Goal: Information Seeking & Learning: Stay updated

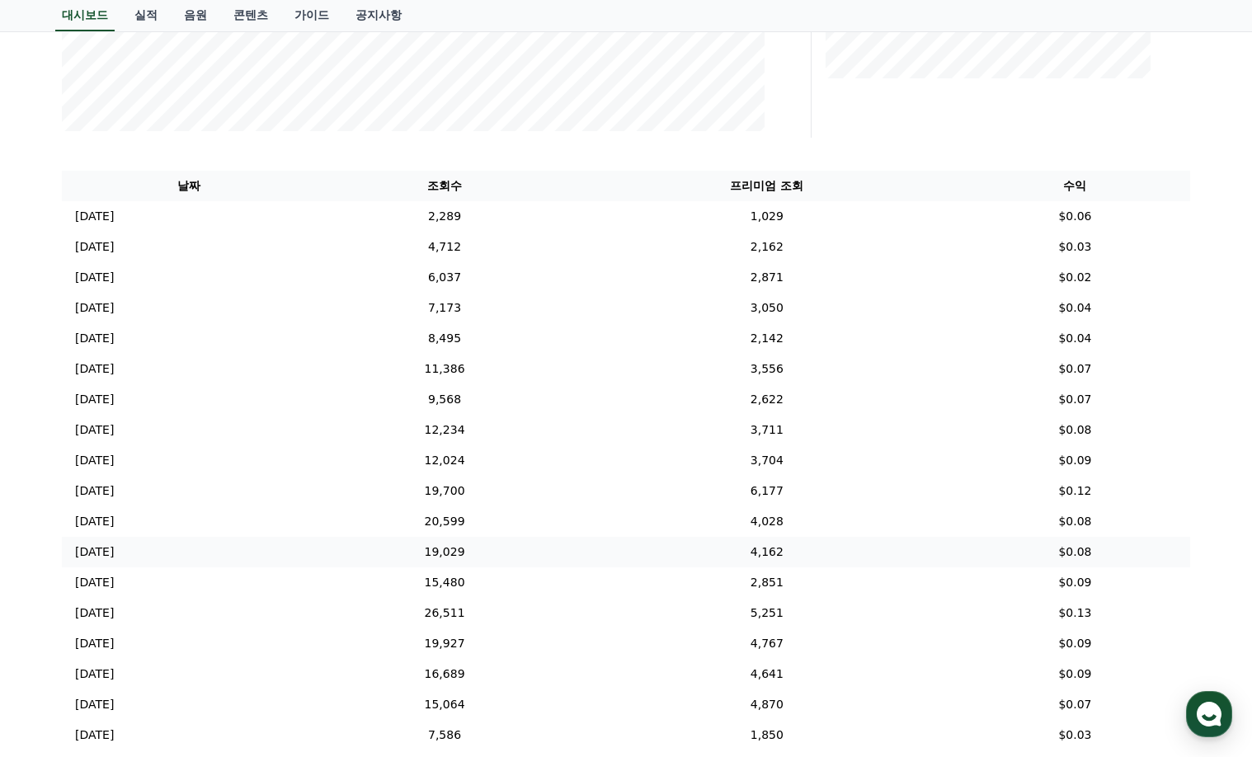
scroll to position [483, 0]
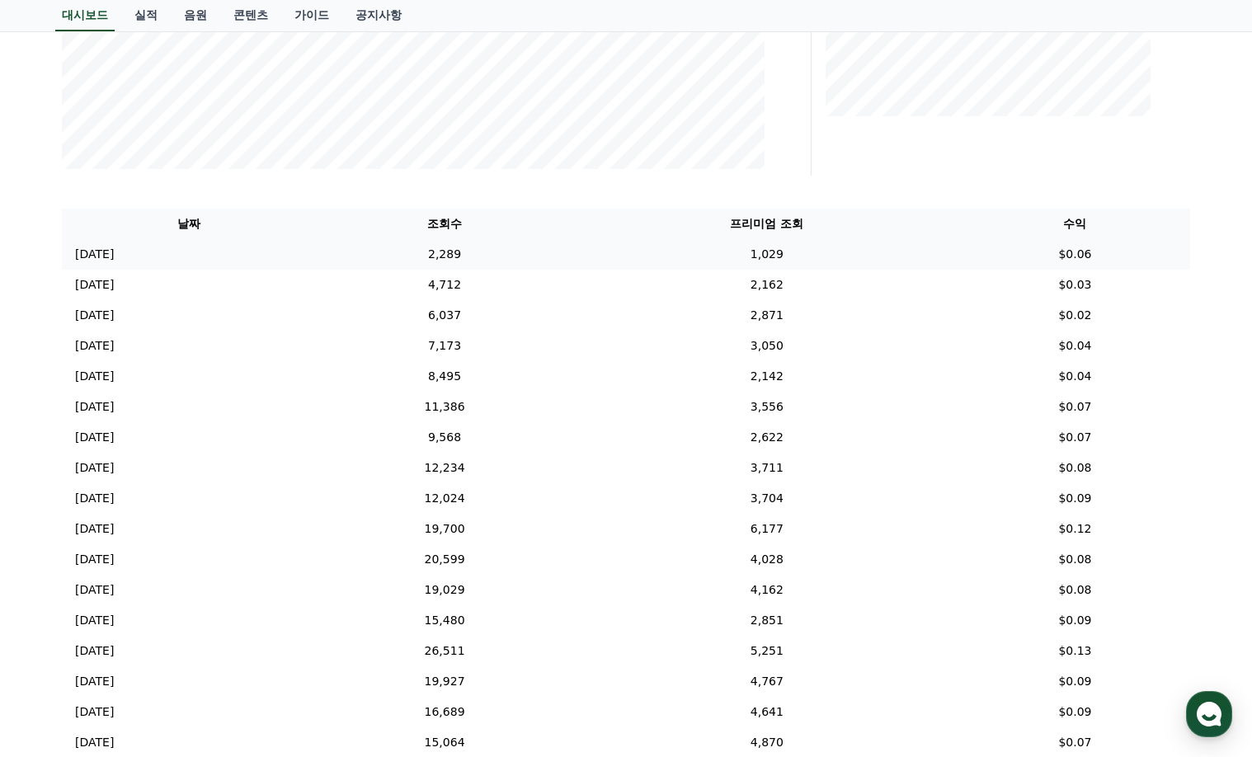
click at [507, 251] on td "2,289" at bounding box center [444, 254] width 259 height 31
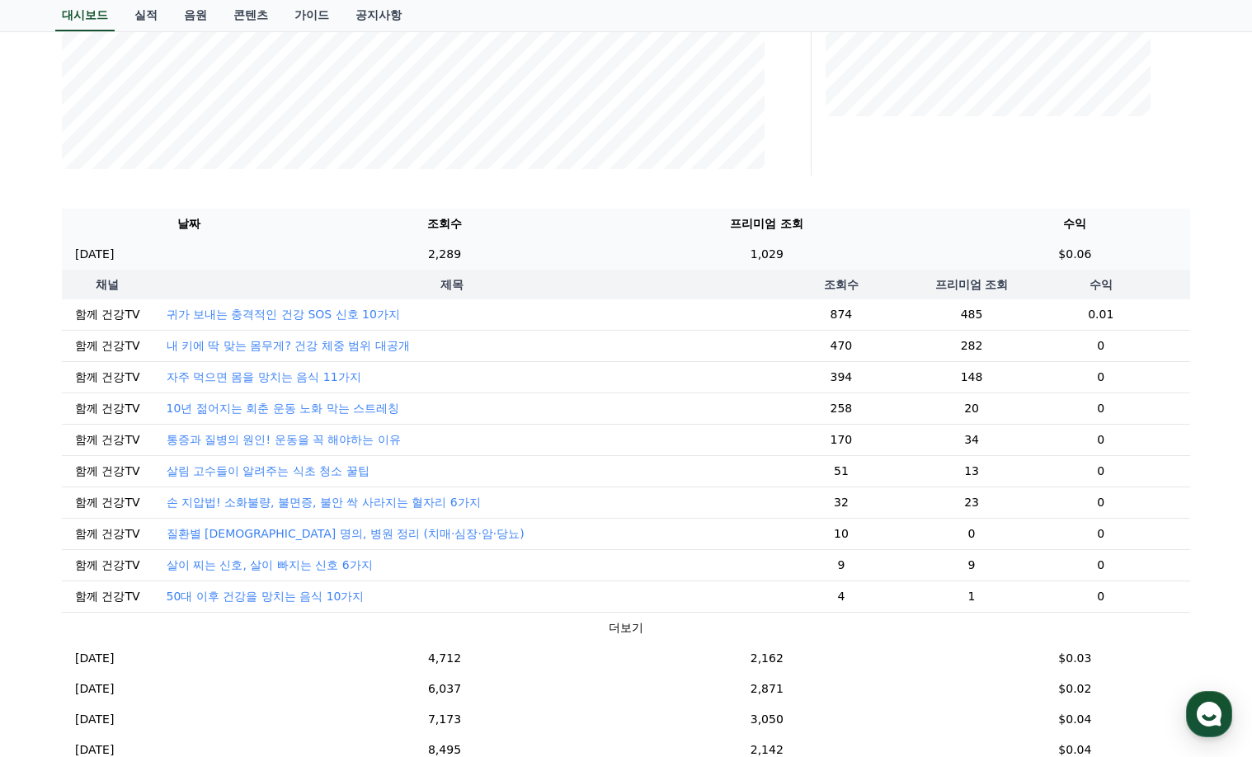
click at [502, 260] on td "2,289" at bounding box center [444, 254] width 259 height 31
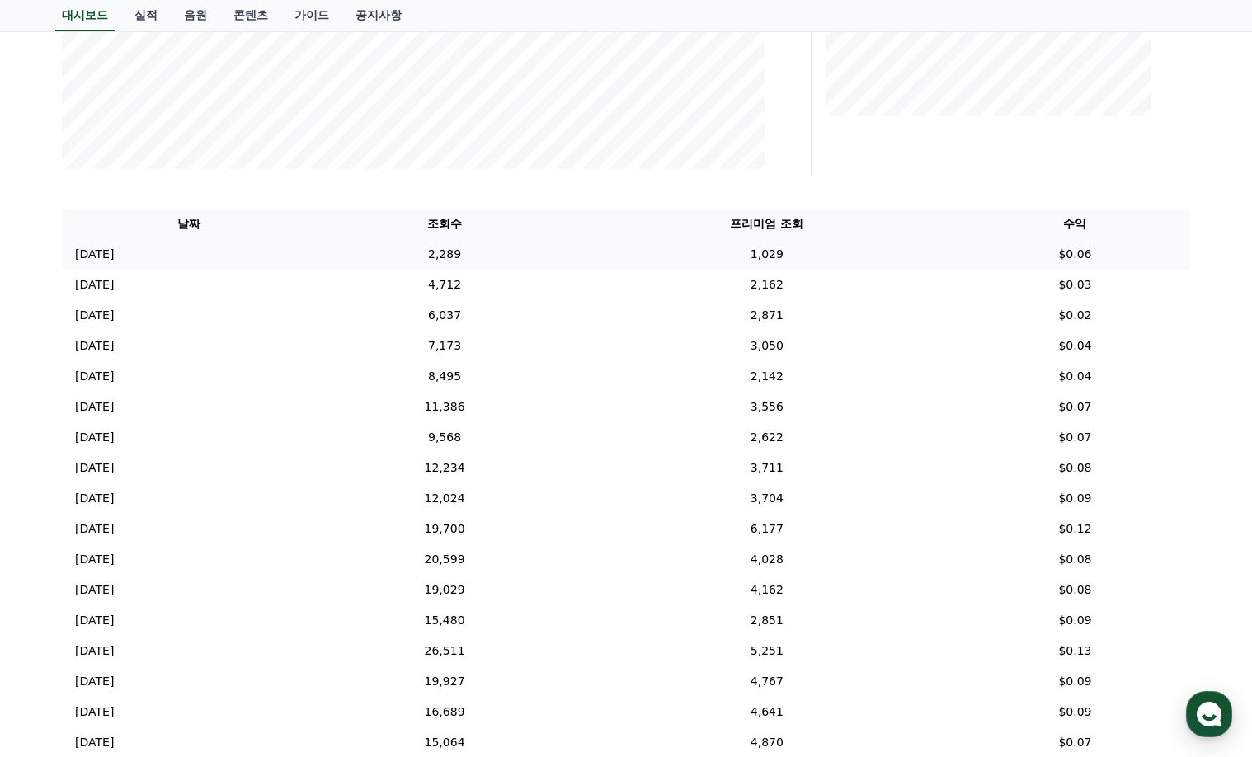
click at [502, 260] on td "2,289" at bounding box center [444, 254] width 259 height 31
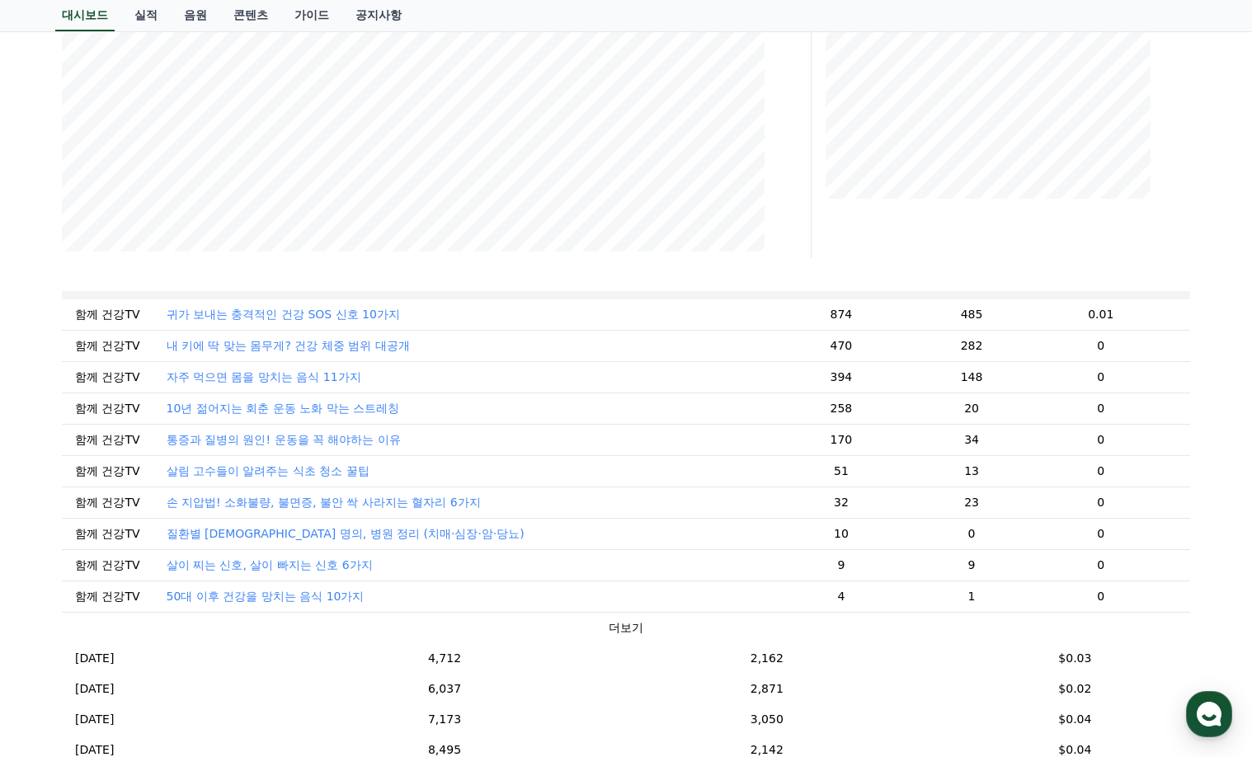
scroll to position [0, 0]
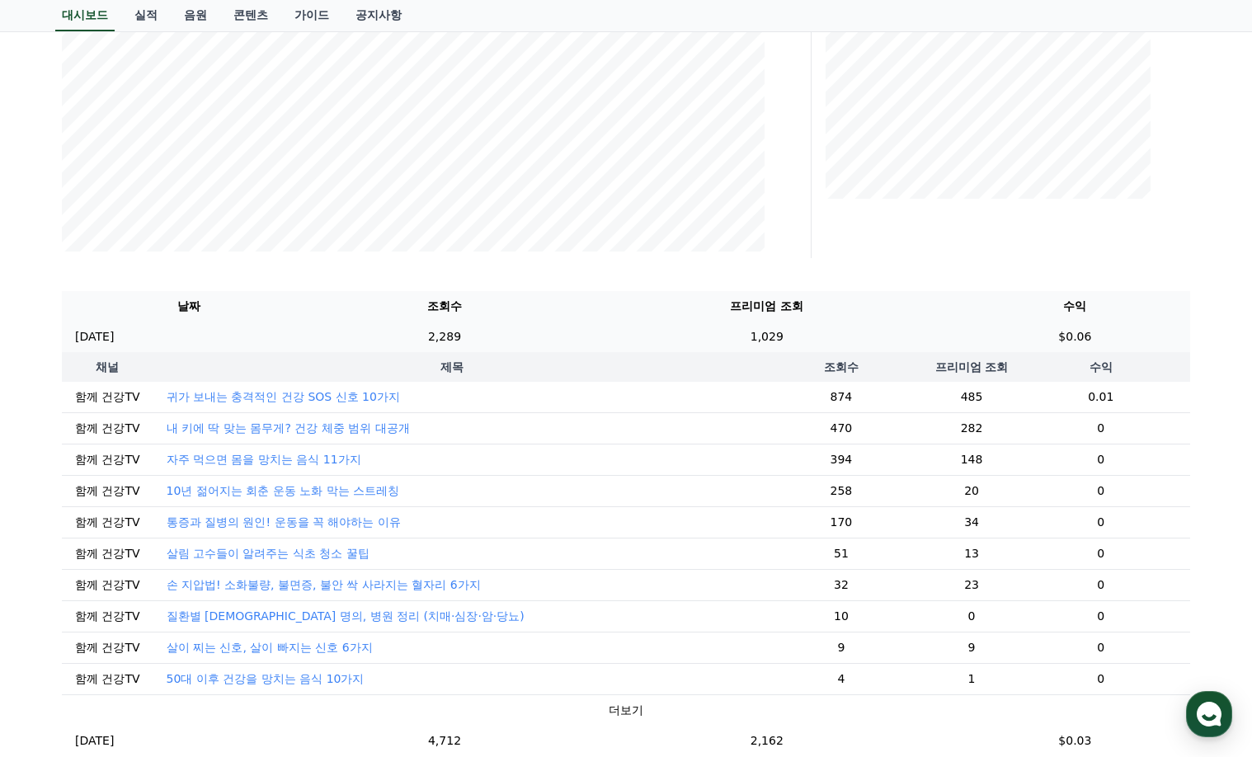
click at [491, 336] on td "2,289" at bounding box center [444, 337] width 259 height 31
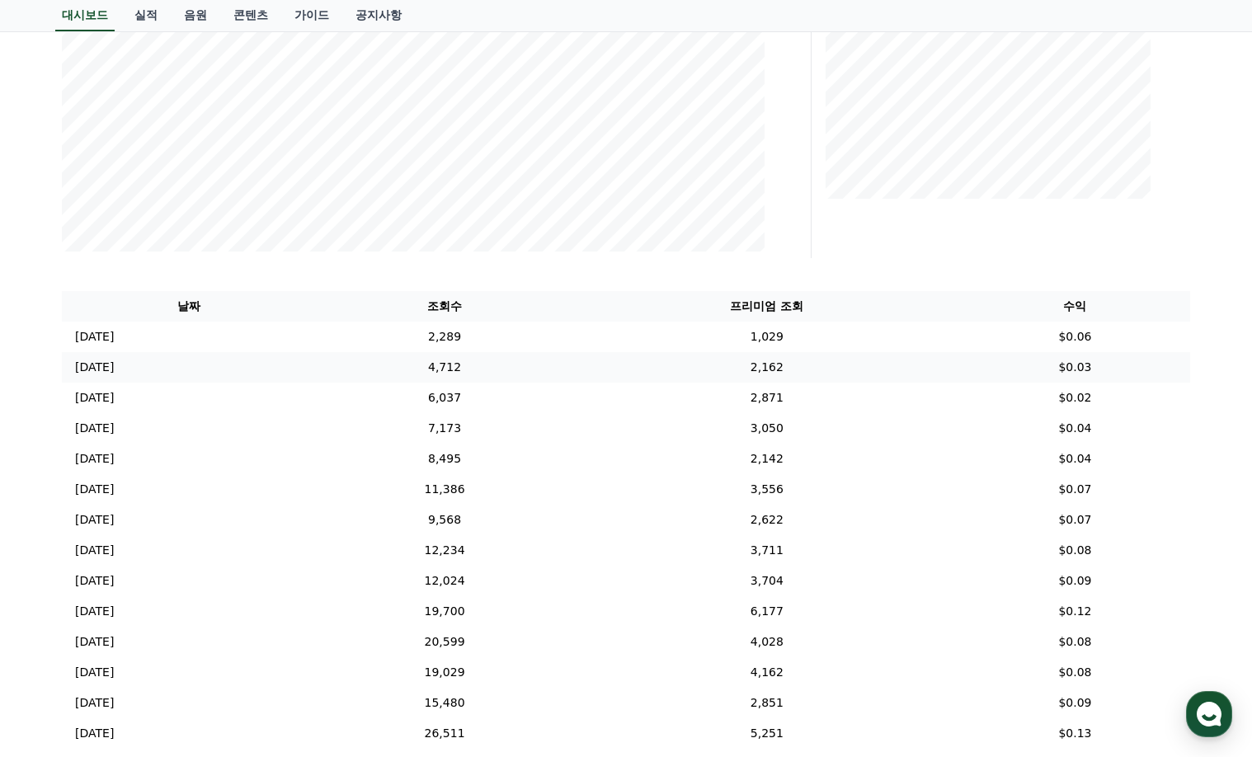
click at [515, 366] on td "4,712" at bounding box center [444, 367] width 259 height 31
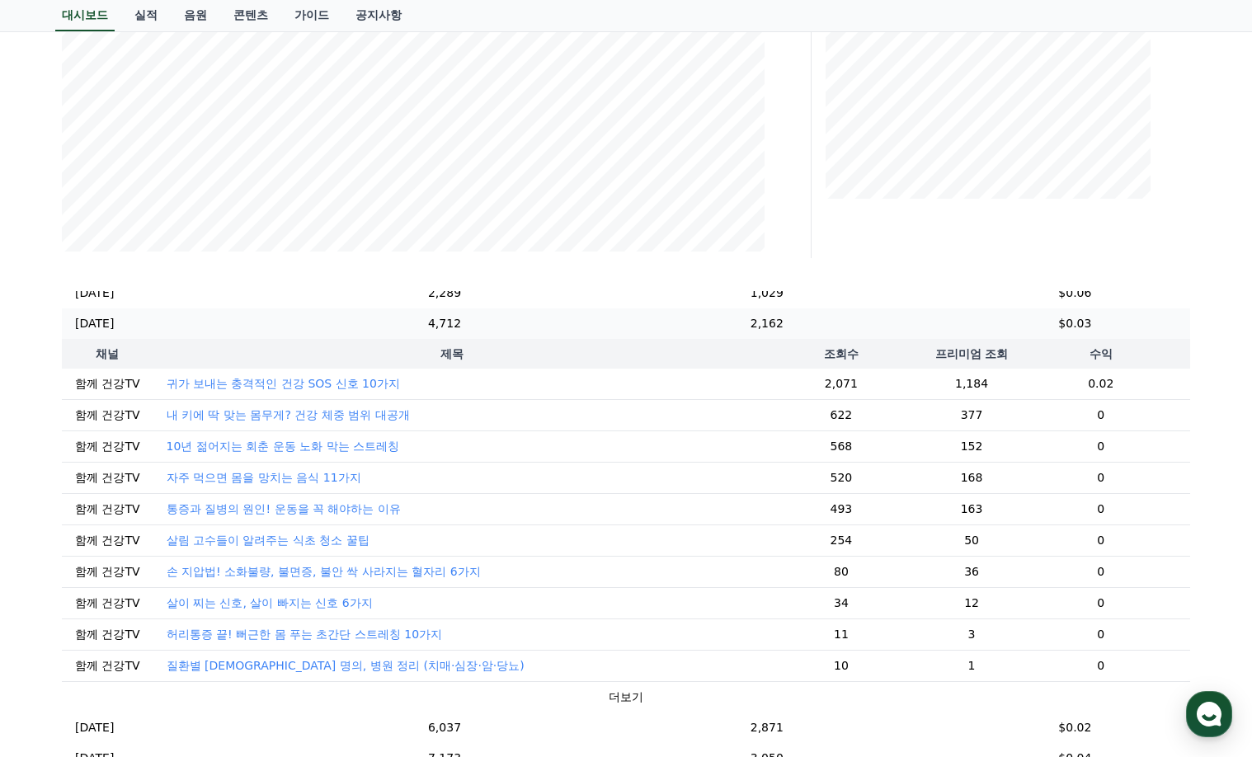
scroll to position [83, 0]
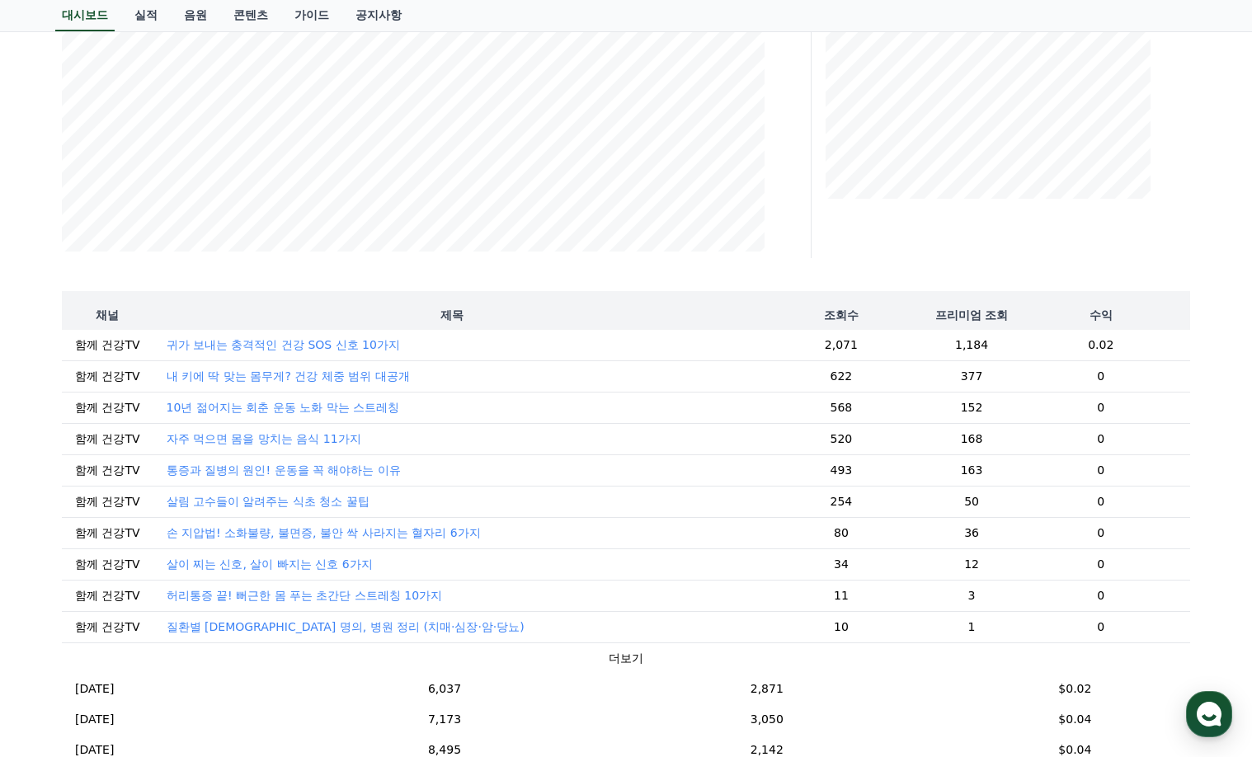
click at [445, 321] on th "제목" at bounding box center [452, 315] width 598 height 30
click at [491, 321] on th "제목" at bounding box center [452, 315] width 598 height 30
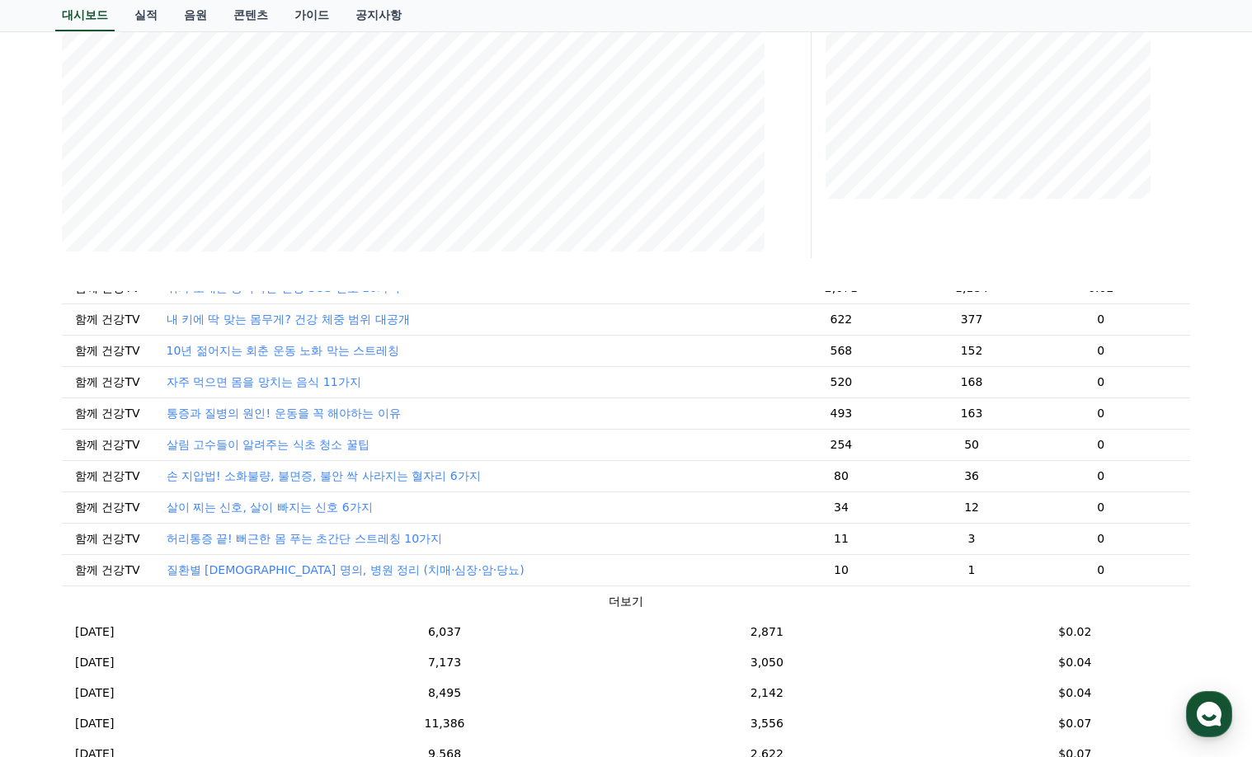
scroll to position [248, 0]
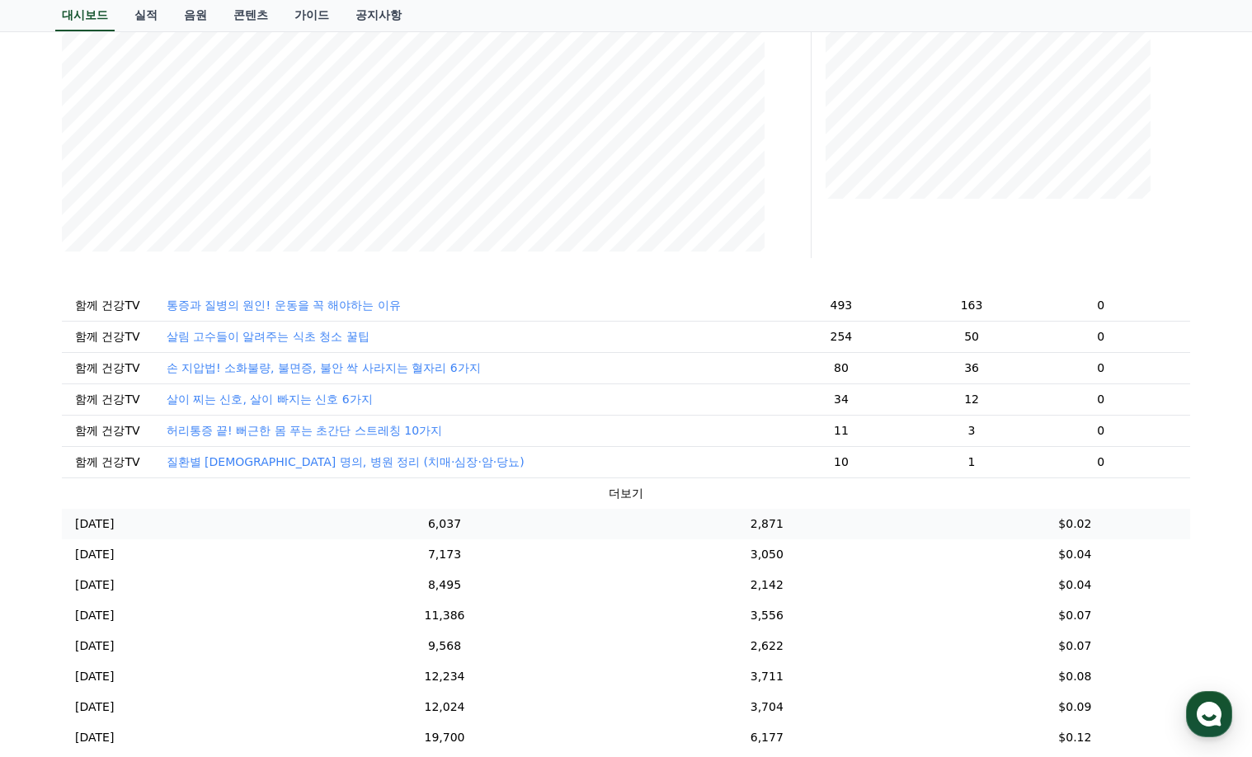
click at [503, 531] on td "6,037" at bounding box center [444, 524] width 259 height 31
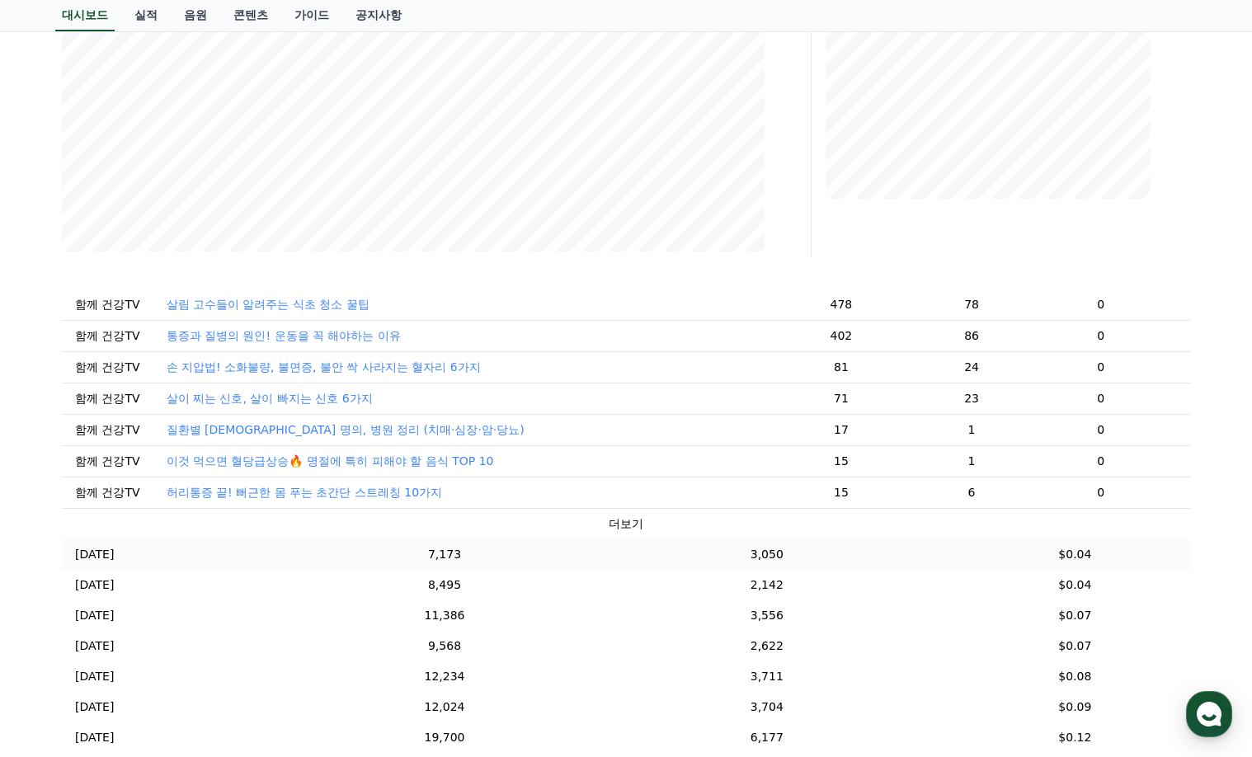
click at [495, 564] on td "7,173" at bounding box center [444, 555] width 259 height 31
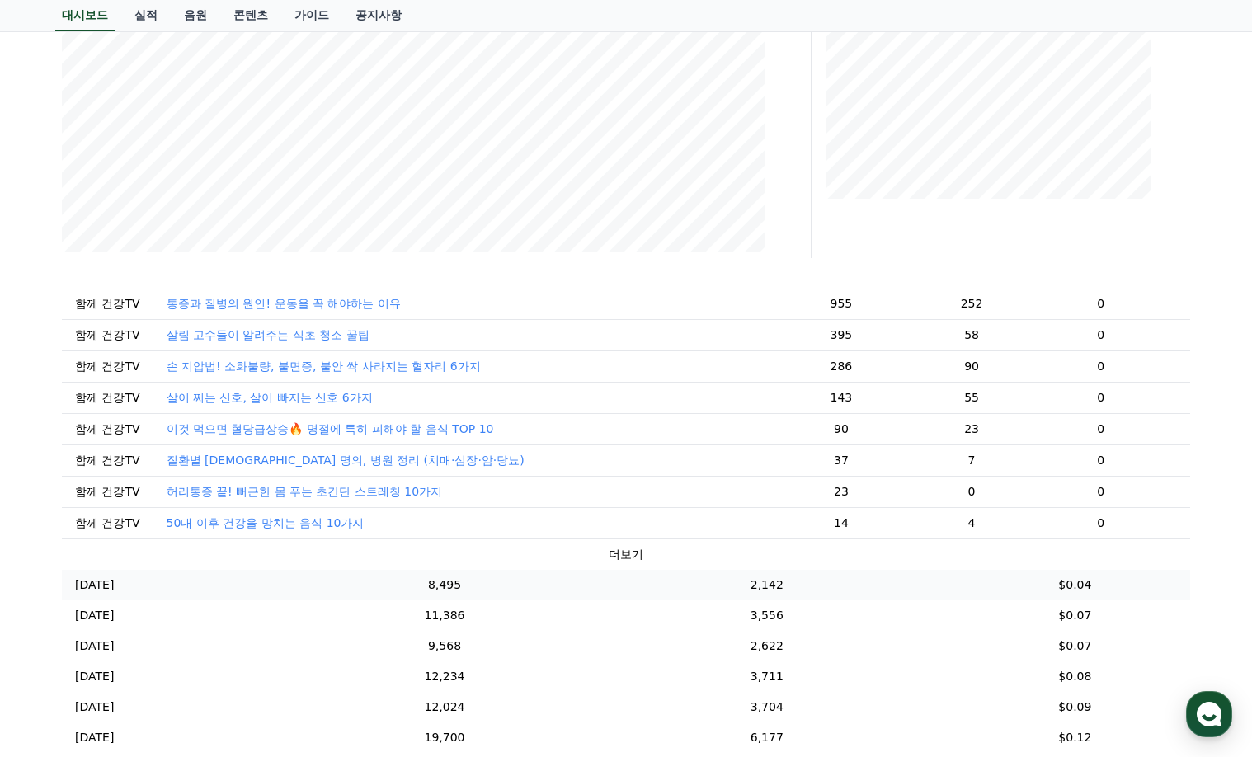
click at [498, 590] on td "8,495" at bounding box center [444, 585] width 259 height 31
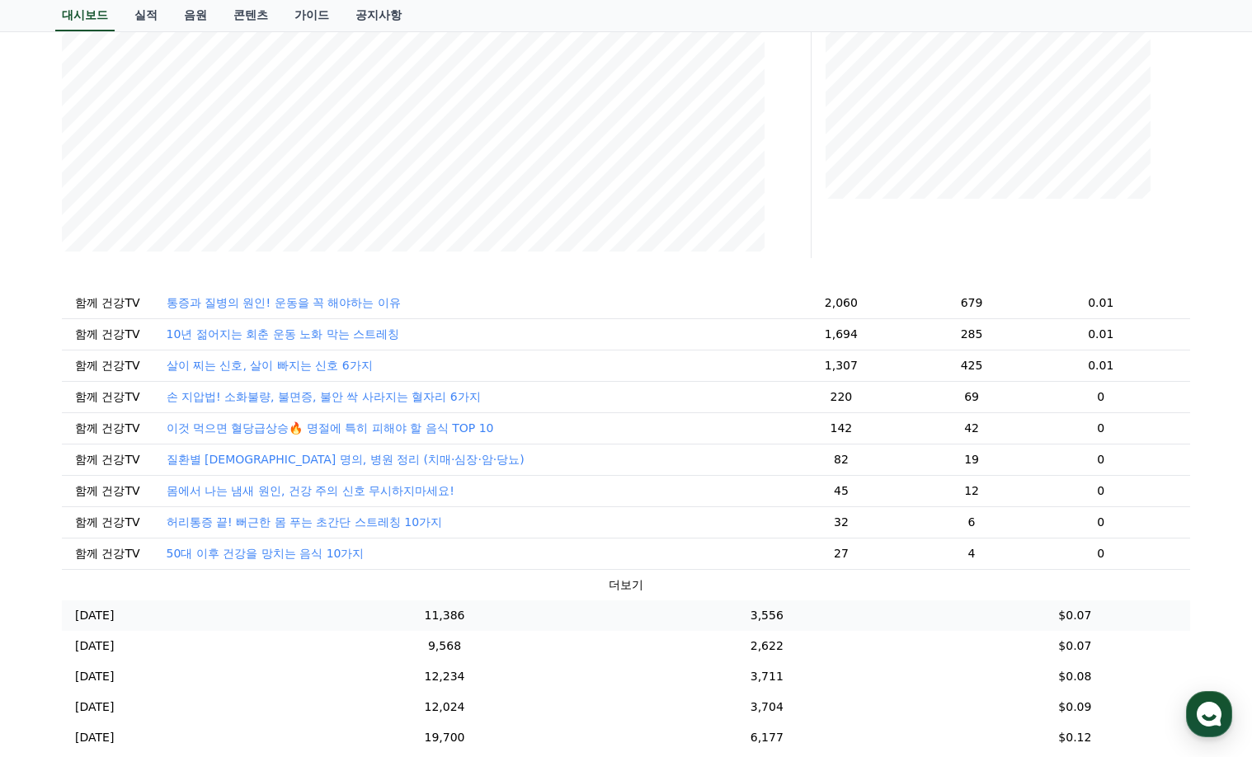
click at [501, 628] on td "11,386" at bounding box center [444, 616] width 259 height 31
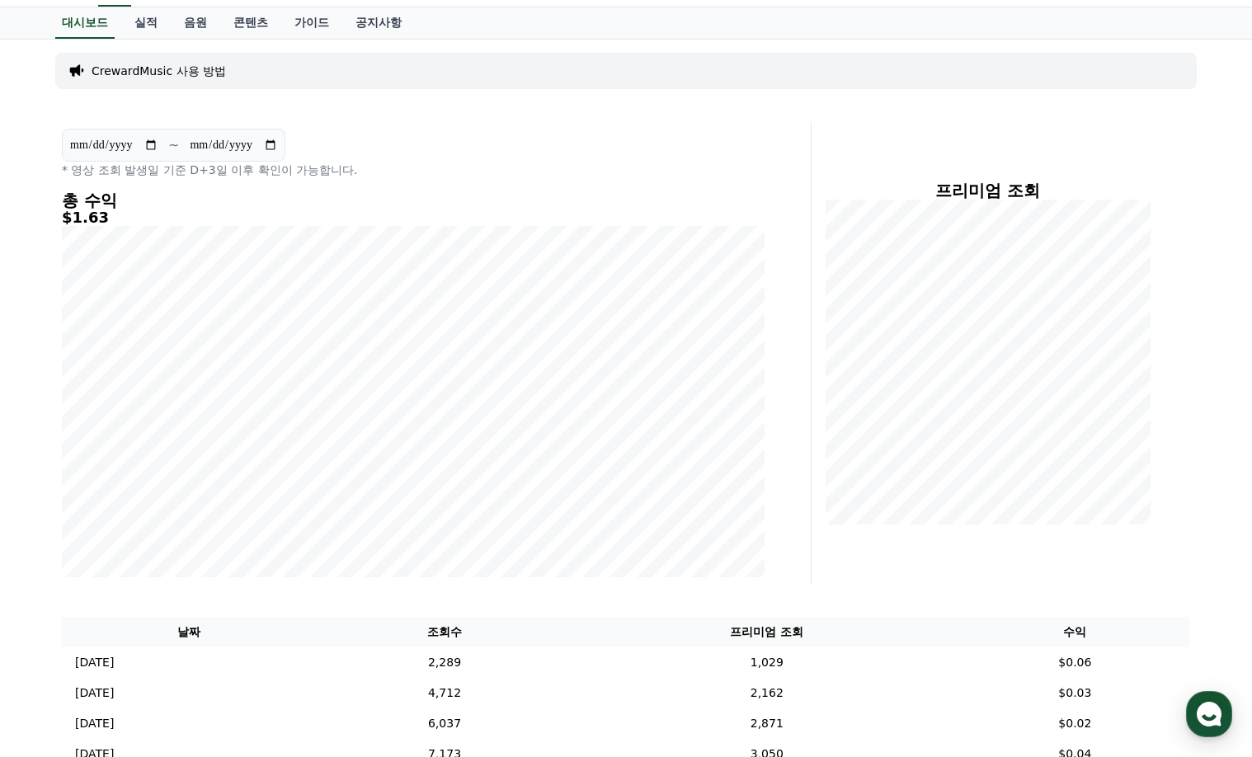
scroll to position [0, 0]
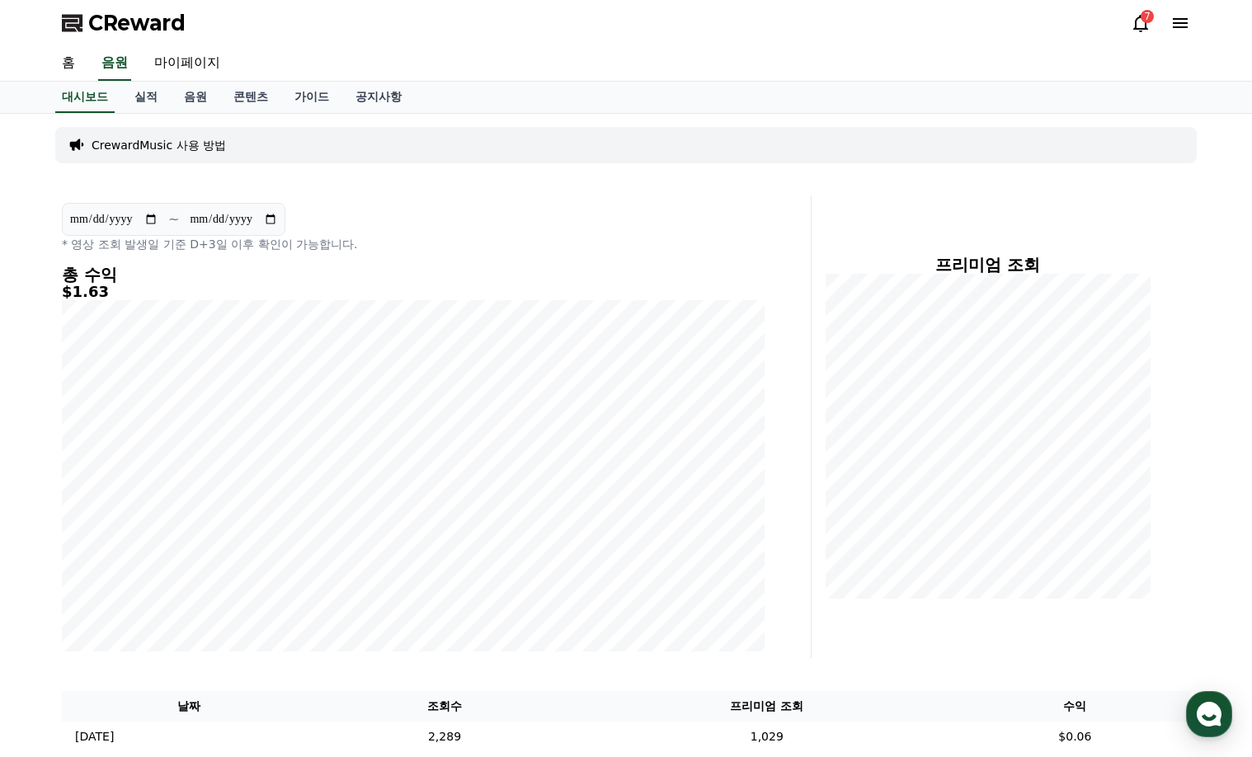
click at [1146, 19] on div "7" at bounding box center [1147, 16] width 13 height 13
